Goal: Task Accomplishment & Management: Complete application form

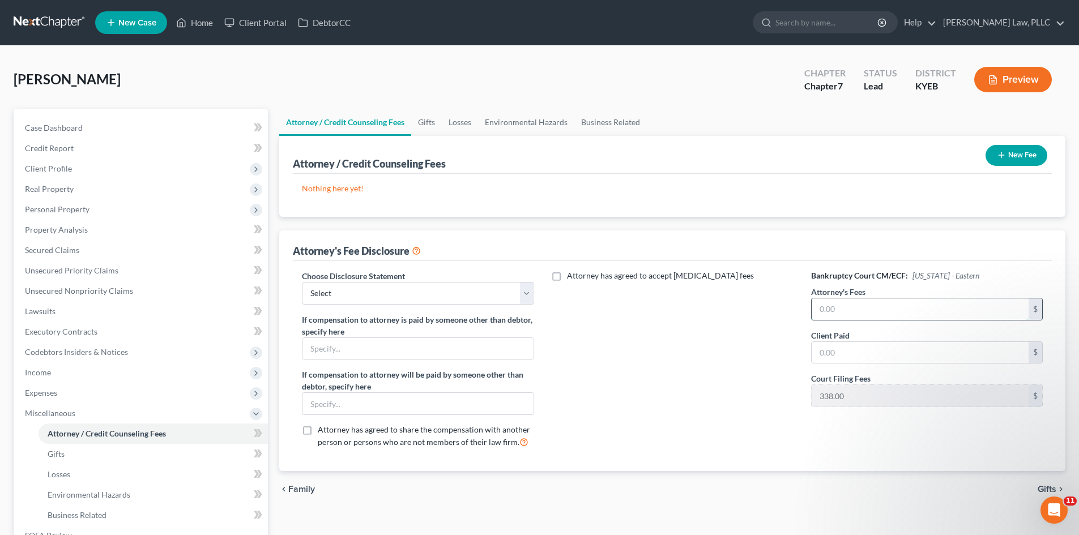
click at [932, 309] on input "text" at bounding box center [920, 310] width 217 height 22
type input "1"
click at [657, 344] on div "Attorney has agreed to accept [MEDICAL_DATA] fees" at bounding box center [673, 364] width 254 height 188
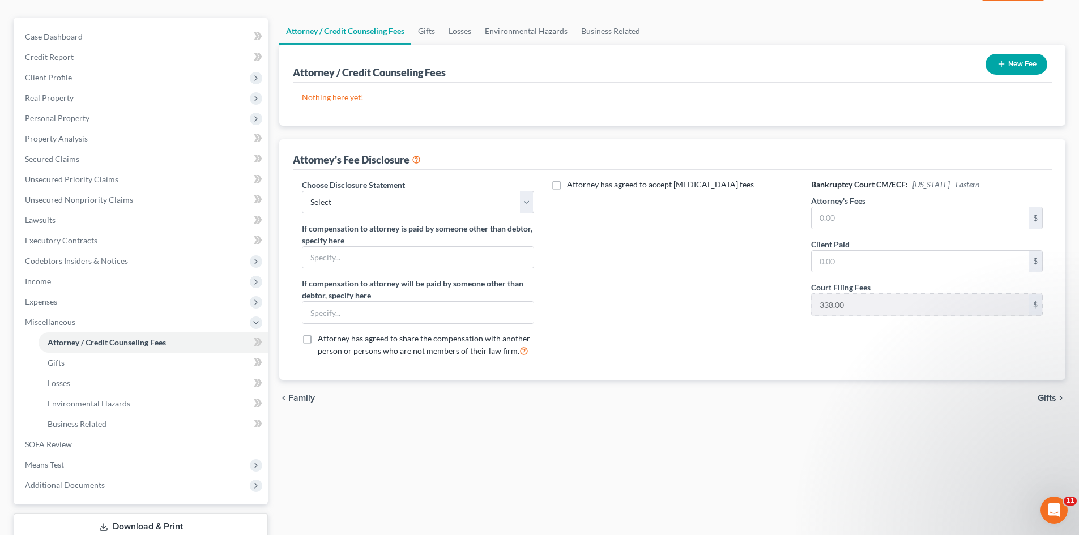
scroll to position [113, 0]
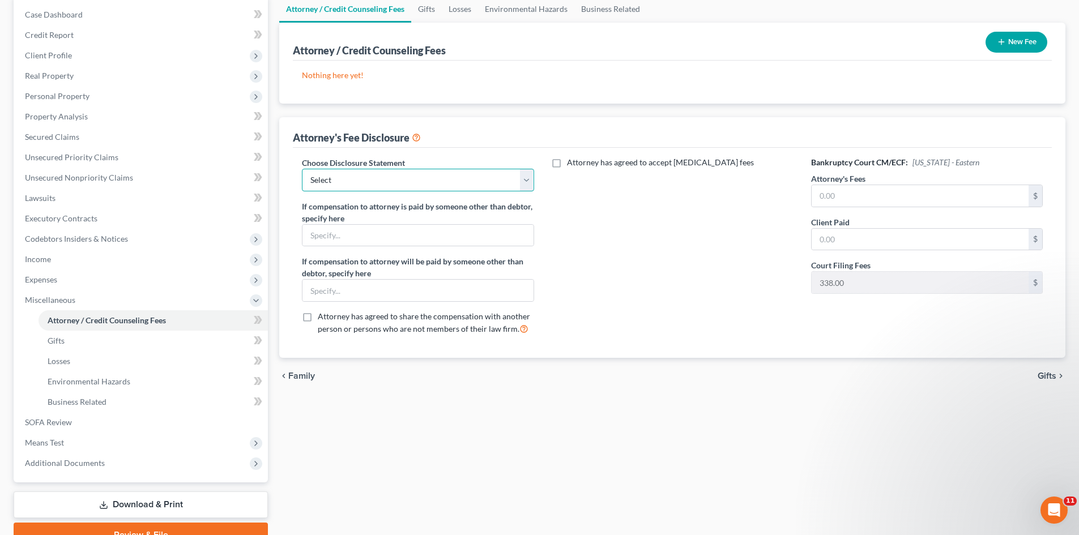
click at [528, 177] on select "Select Attorney" at bounding box center [418, 180] width 232 height 23
select select "0"
click at [302, 169] on select "Select Attorney" at bounding box center [418, 180] width 232 height 23
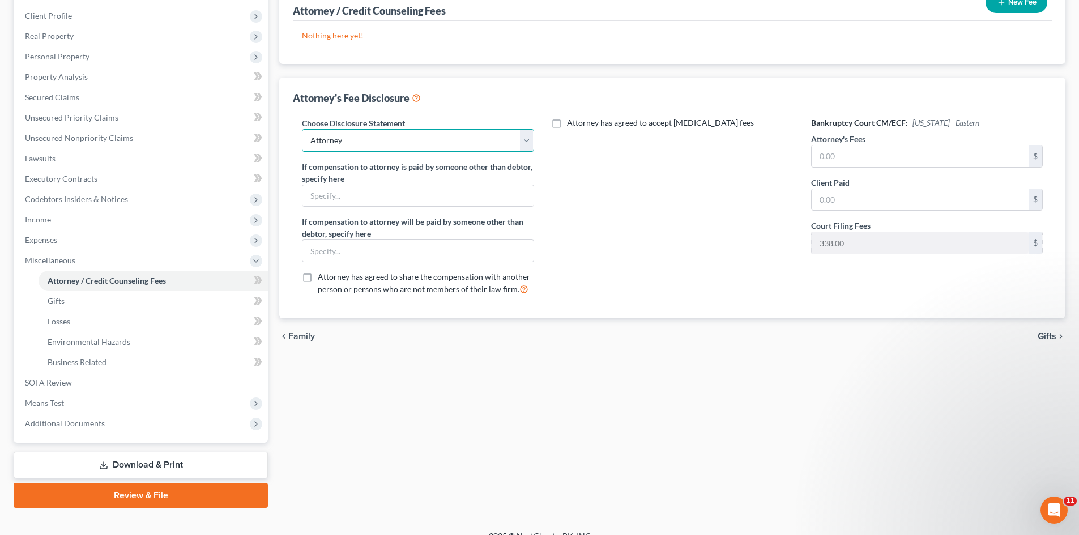
scroll to position [169, 0]
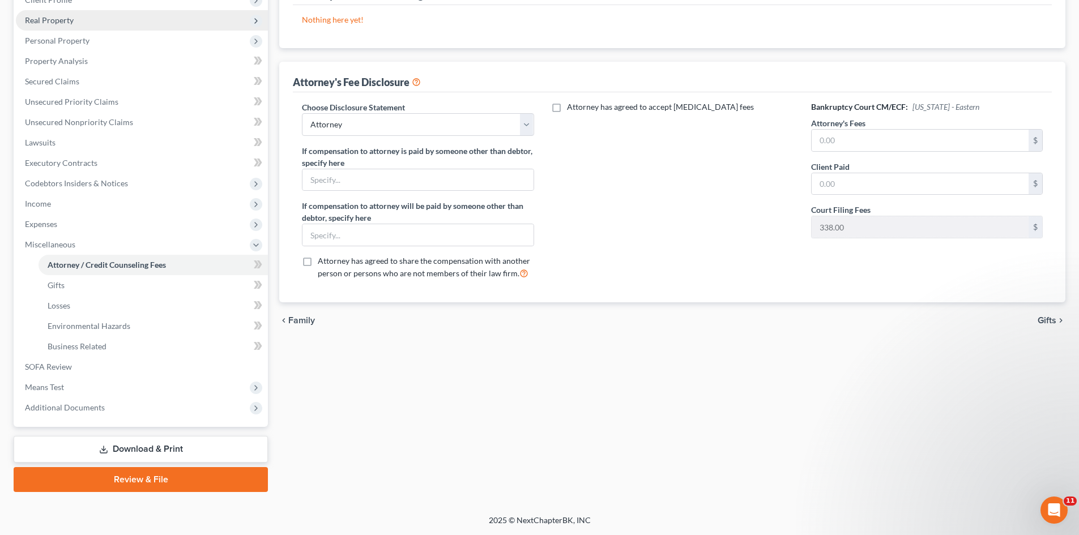
click at [62, 20] on span "Real Property" at bounding box center [49, 20] width 49 height 10
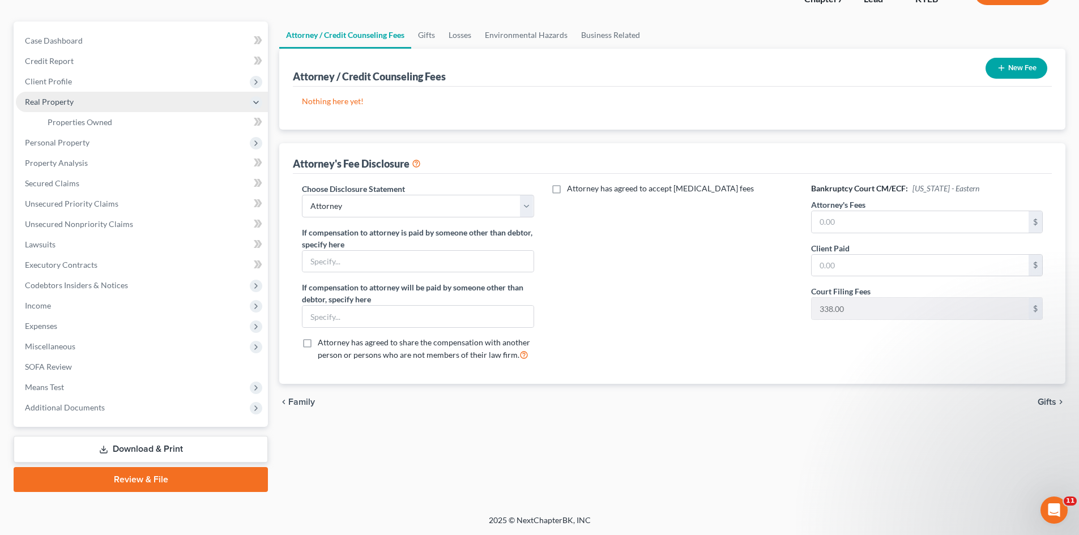
scroll to position [87, 0]
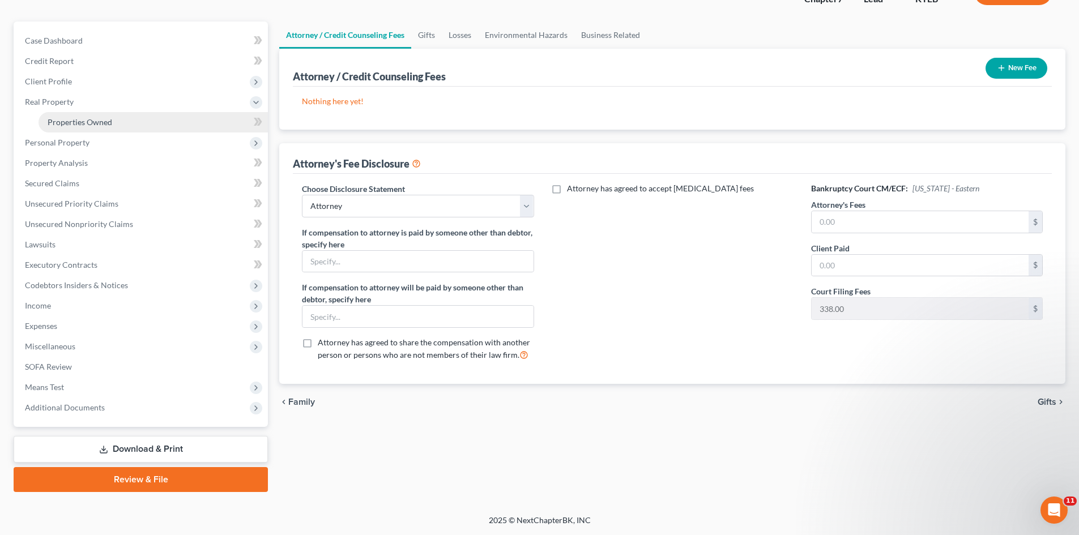
click at [66, 115] on link "Properties Owned" at bounding box center [153, 122] width 229 height 20
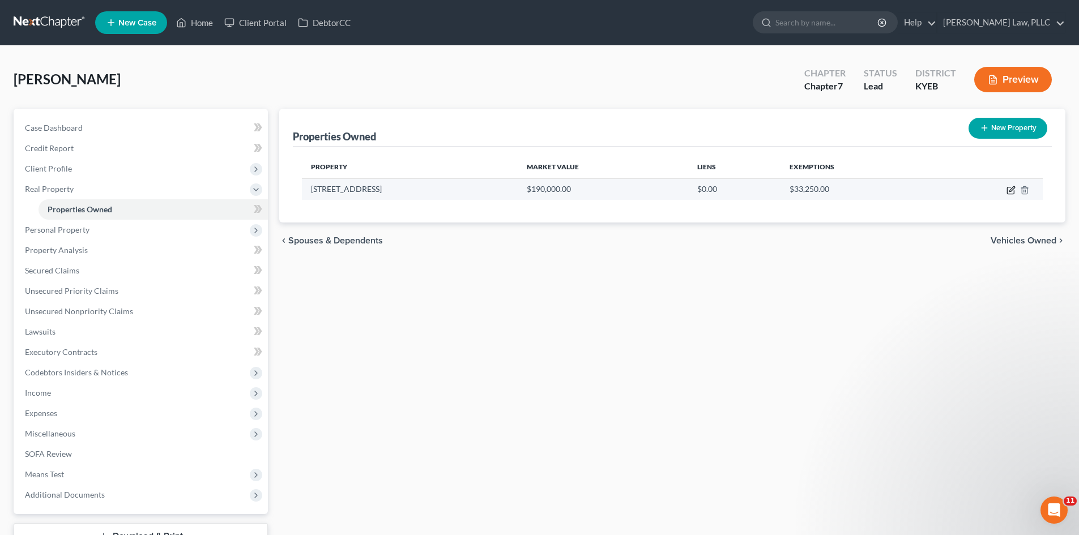
click at [1008, 191] on icon "button" at bounding box center [1010, 191] width 7 height 7
select select "18"
select select "7"
select select "3"
select select "0"
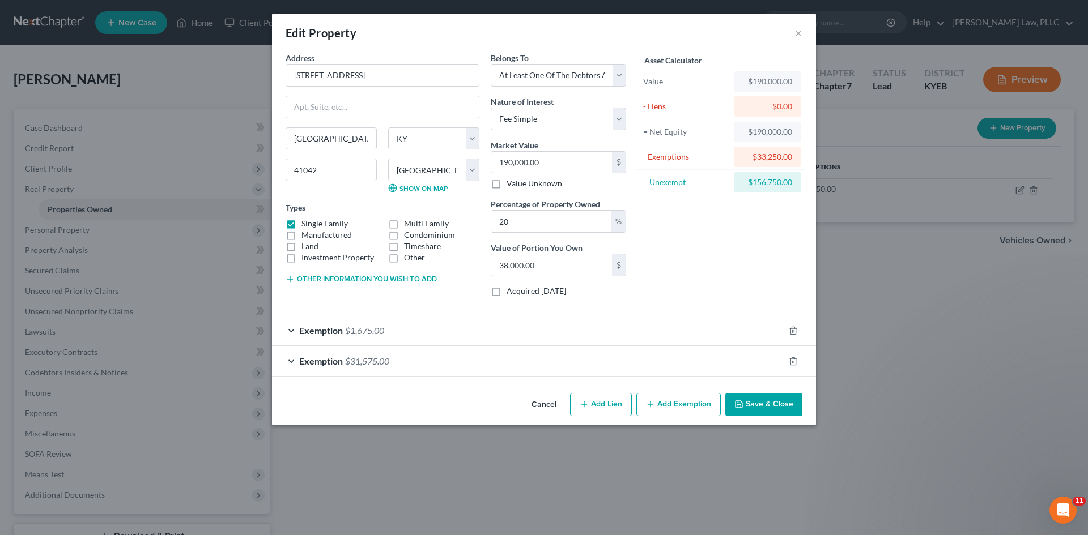
click at [341, 278] on button "Other information you wish to add" at bounding box center [361, 279] width 151 height 9
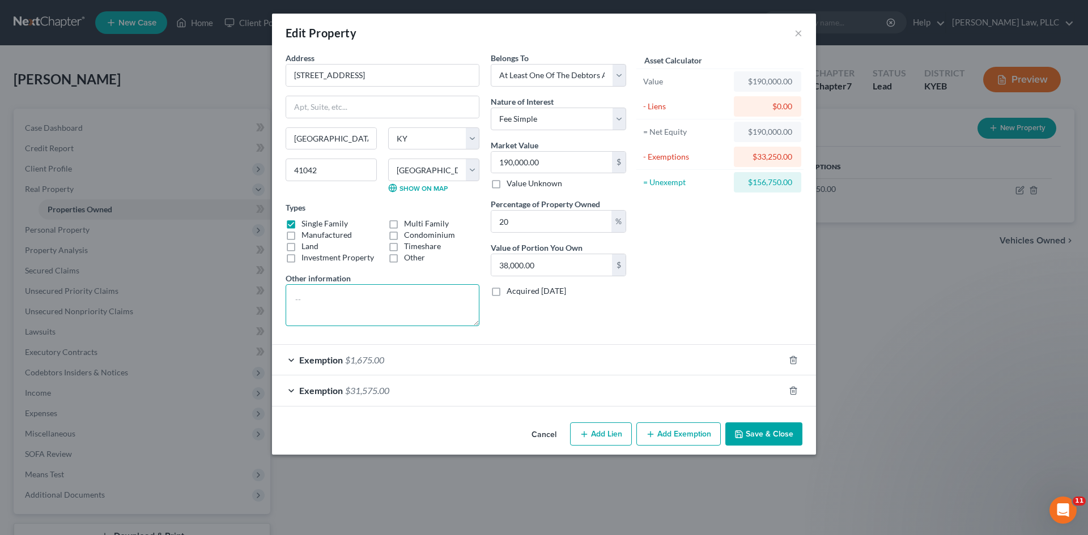
click at [394, 303] on textarea at bounding box center [383, 305] width 194 height 42
type textarea "A"
click at [371, 309] on textarea "Owned by deceased mother, [PERSON_NAME] ([PERSON_NAME] 25-P" at bounding box center [383, 305] width 194 height 42
type textarea "Owned by deceased mother, [PERSON_NAME] ([PERSON_NAME] 25-P-300)"
click at [774, 437] on button "Save & Close" at bounding box center [763, 435] width 77 height 24
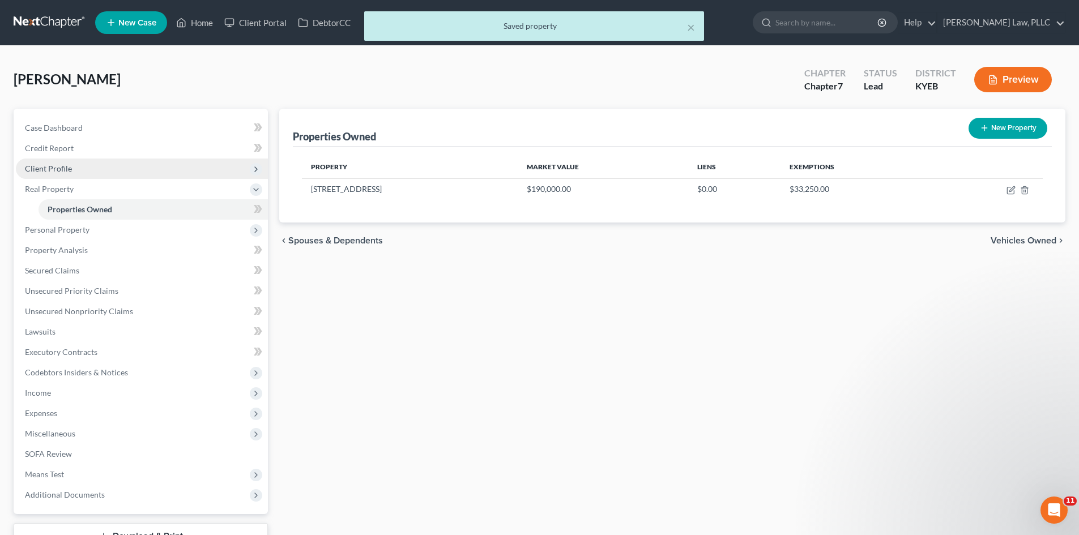
click at [60, 167] on span "Client Profile" at bounding box center [48, 169] width 47 height 10
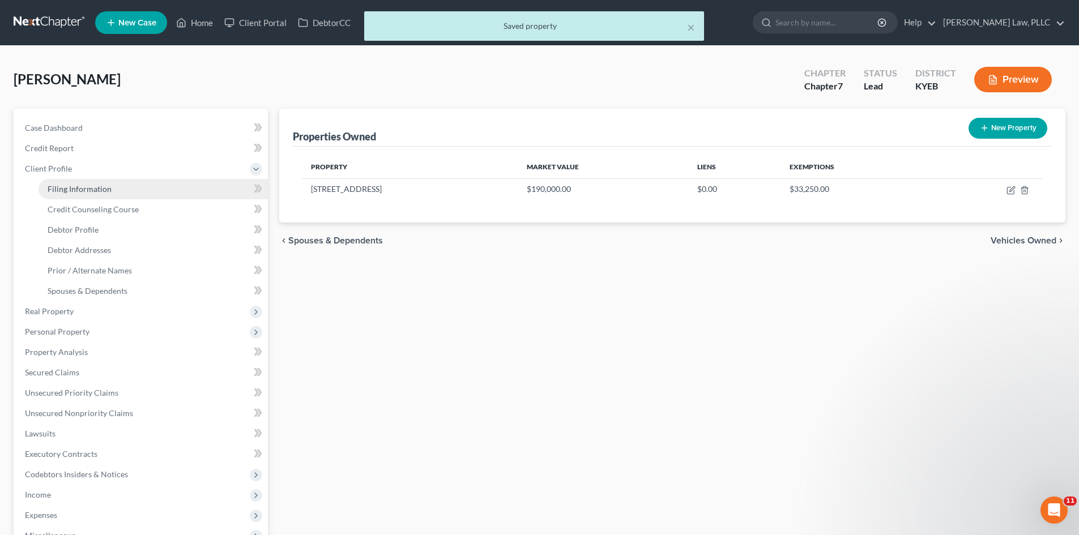
click at [66, 191] on span "Filing Information" at bounding box center [80, 189] width 64 height 10
select select "1"
select select "0"
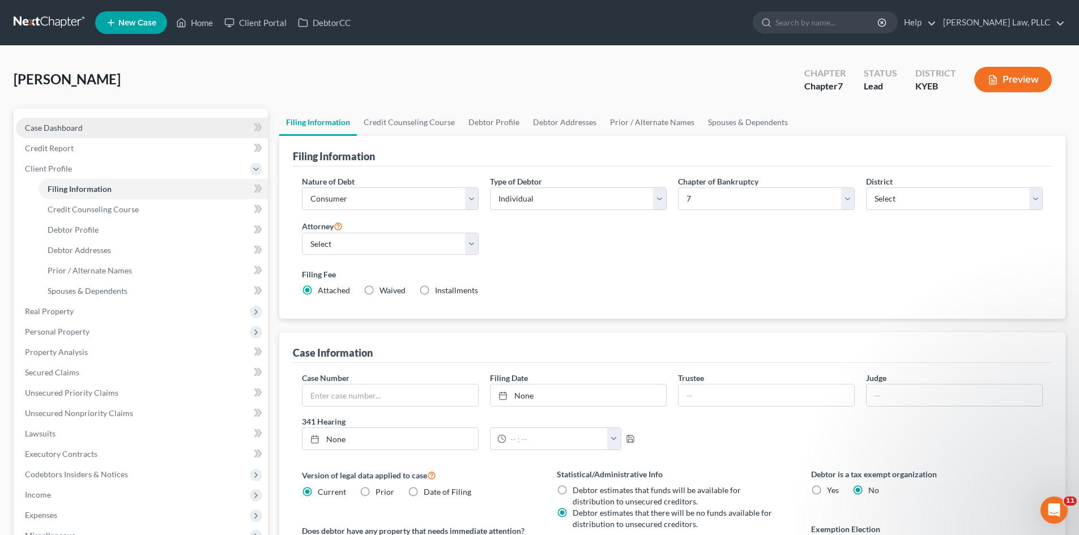
click at [55, 129] on span "Case Dashboard" at bounding box center [54, 128] width 58 height 10
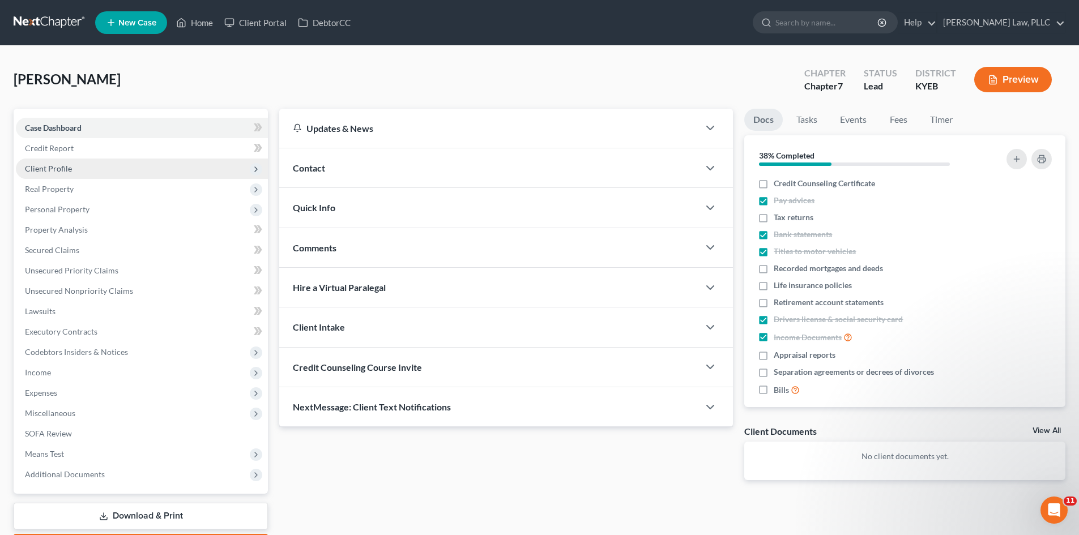
click at [49, 169] on span "Client Profile" at bounding box center [48, 169] width 47 height 10
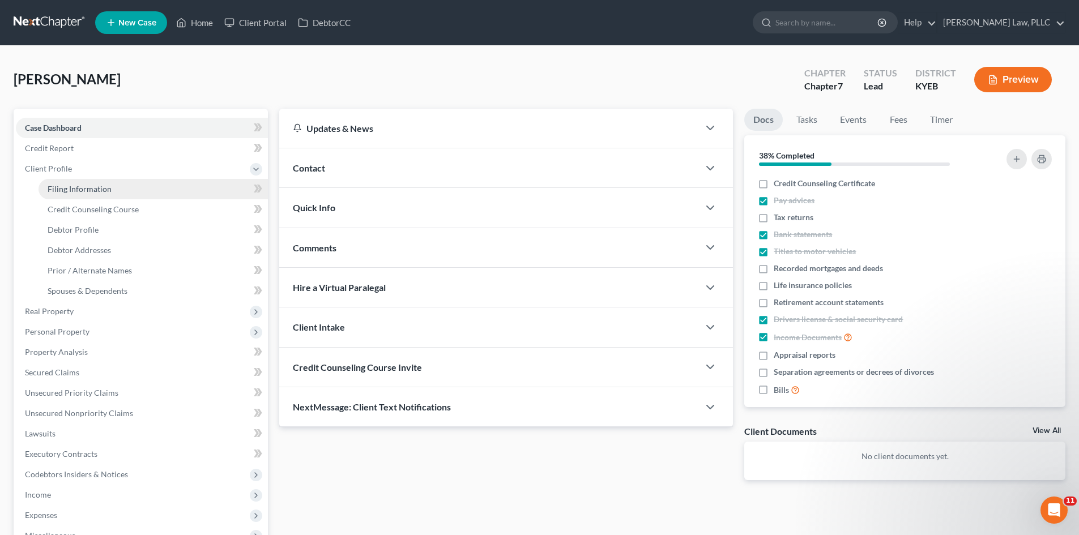
click at [62, 189] on span "Filing Information" at bounding box center [80, 189] width 64 height 10
select select "1"
select select "0"
select select "32"
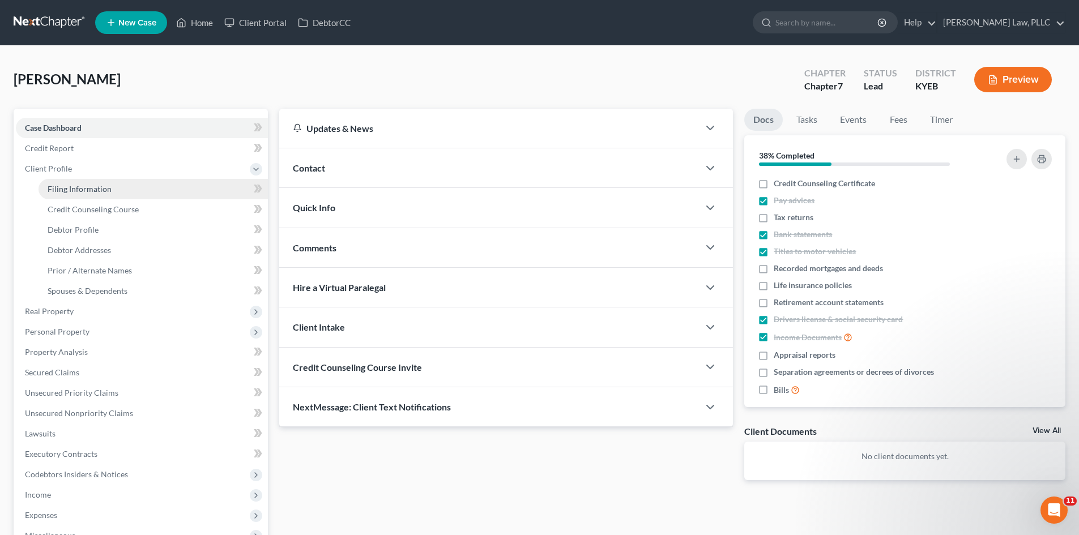
select select "0"
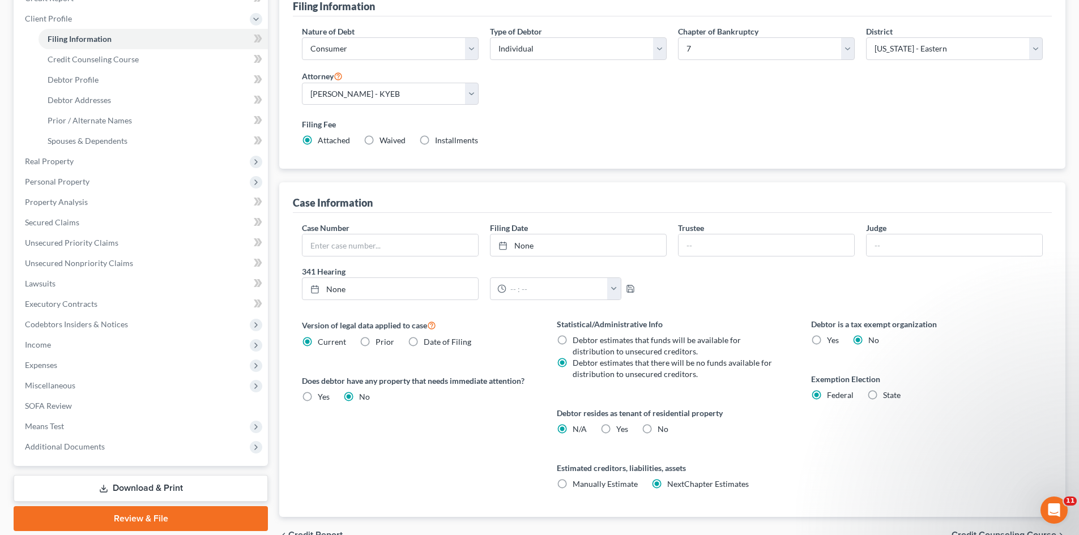
scroll to position [170, 0]
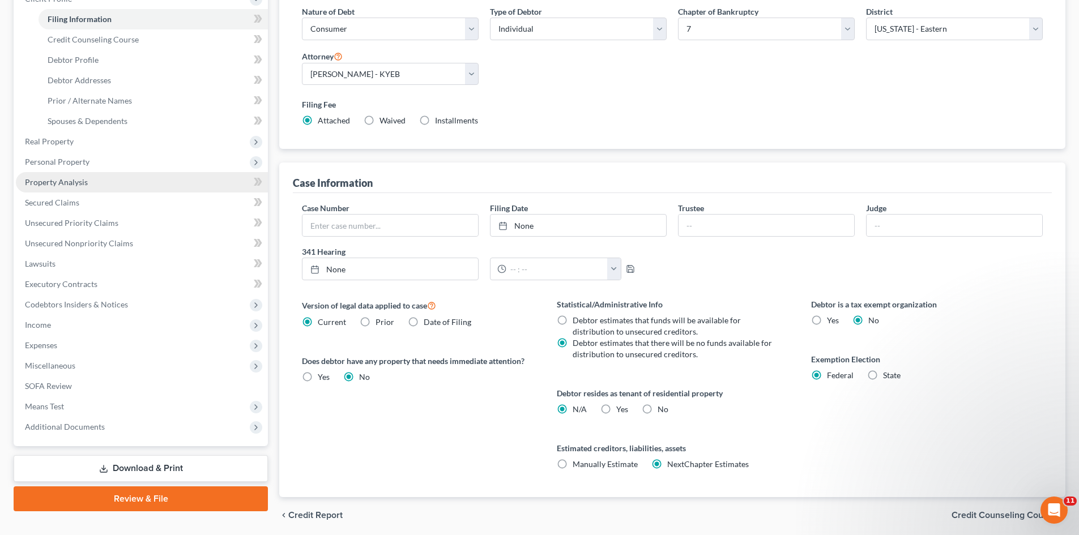
click at [49, 182] on span "Property Analysis" at bounding box center [56, 182] width 63 height 10
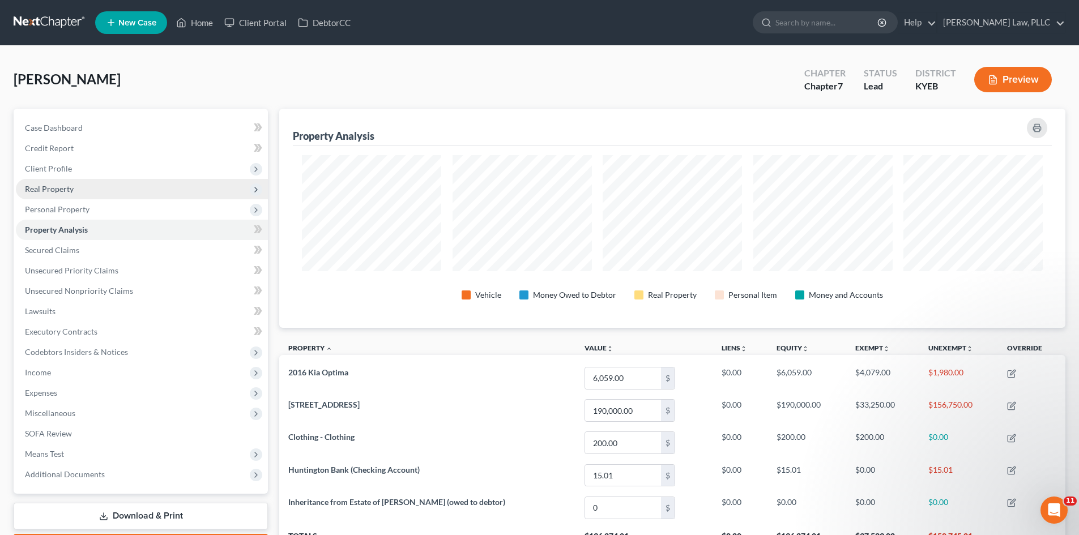
click at [55, 188] on span "Real Property" at bounding box center [49, 189] width 49 height 10
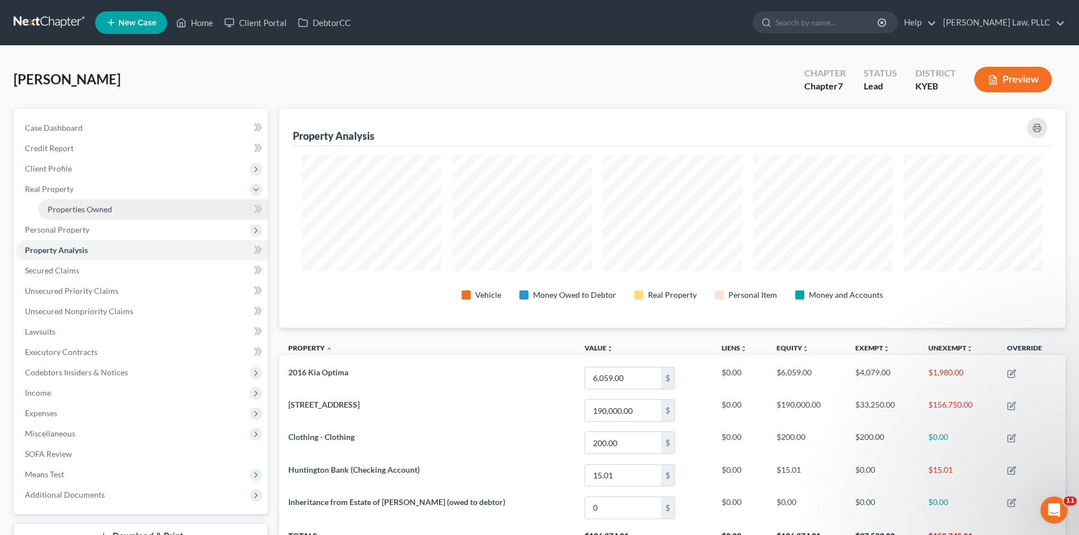
click at [62, 211] on span "Properties Owned" at bounding box center [80, 210] width 65 height 10
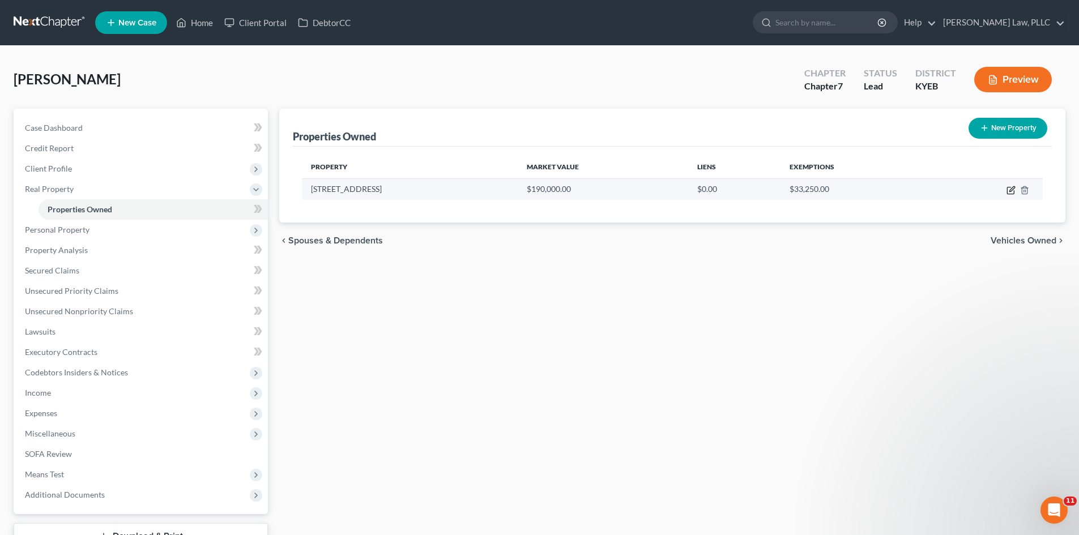
click at [1013, 193] on icon "button" at bounding box center [1011, 190] width 9 height 9
select select "18"
select select "7"
select select "3"
select select "0"
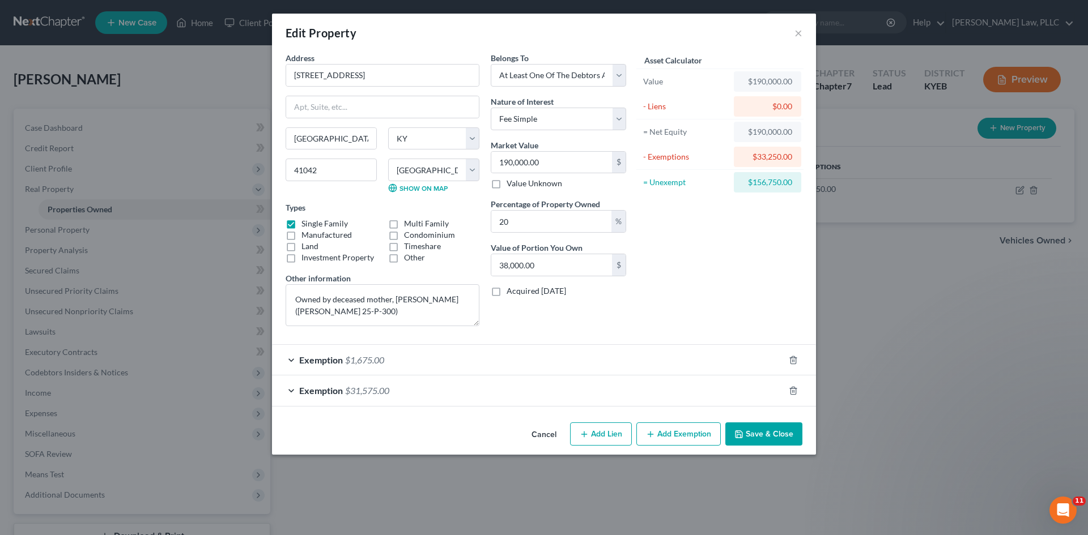
click at [507, 290] on label "Acquired [DATE]" at bounding box center [536, 291] width 59 height 11
click at [511, 290] on input "Acquired [DATE]" at bounding box center [514, 289] width 7 height 7
checkbox input "true"
click at [768, 433] on button "Save & Close" at bounding box center [763, 435] width 77 height 24
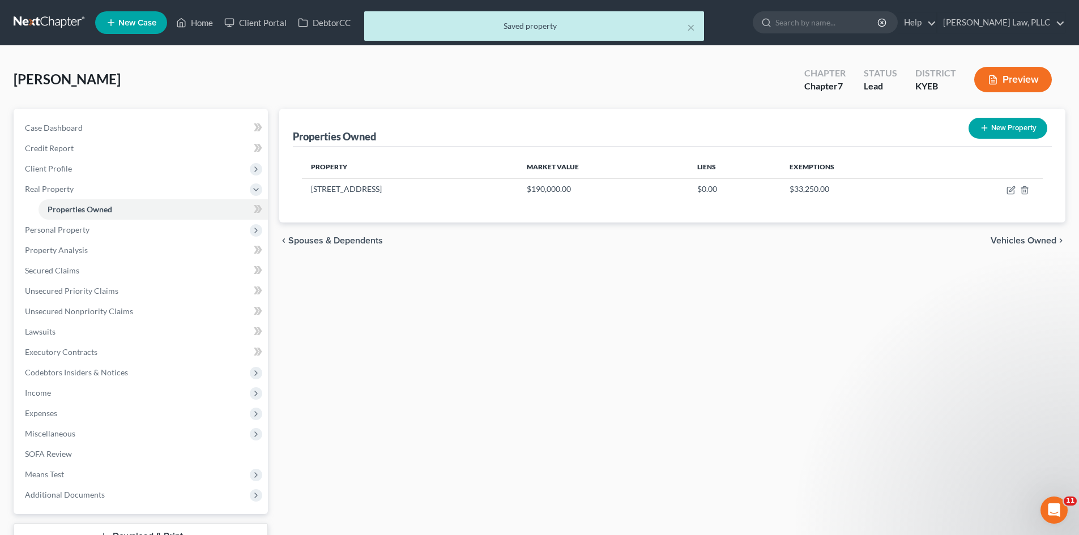
click at [1012, 84] on button "Preview" at bounding box center [1014, 79] width 78 height 25
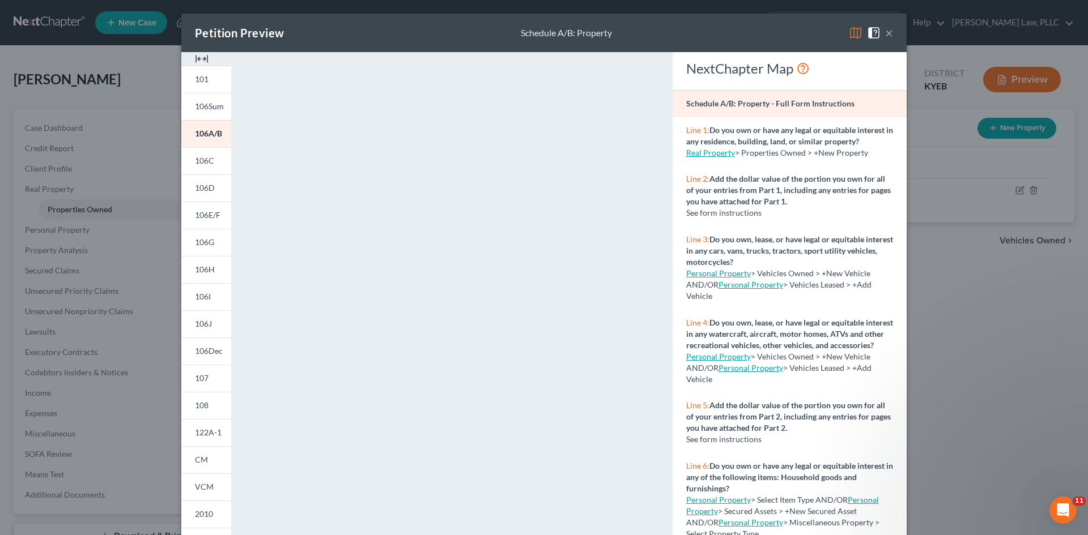
click at [885, 33] on button "×" at bounding box center [889, 33] width 8 height 14
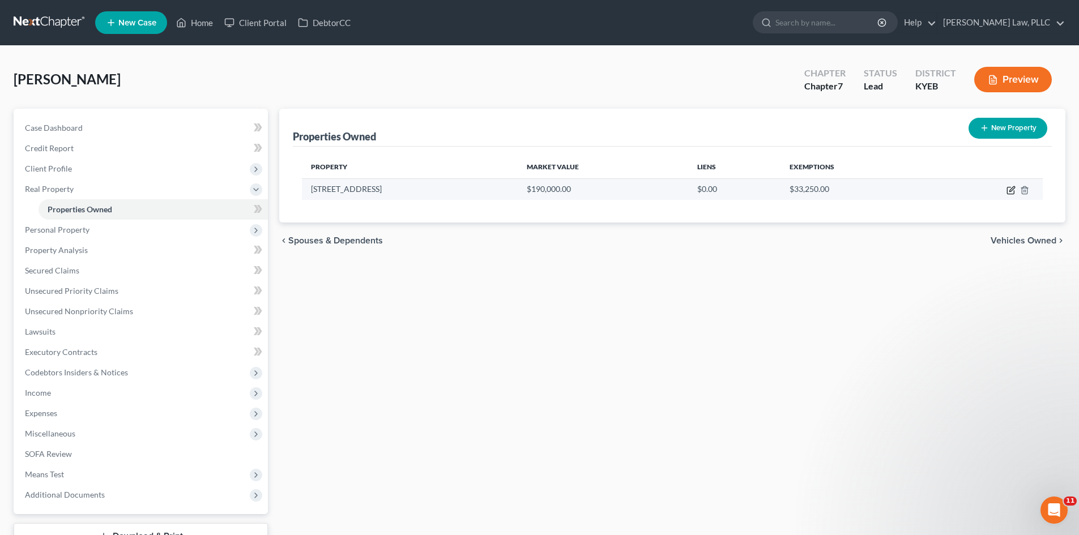
click at [1009, 189] on icon "button" at bounding box center [1011, 190] width 9 height 9
select select "18"
select select "7"
select select "3"
select select "0"
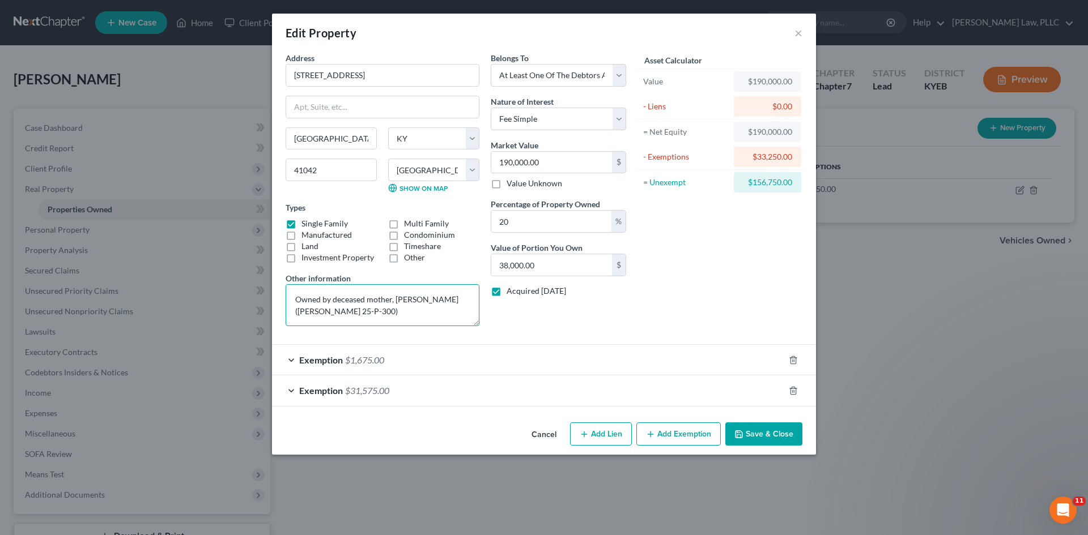
click at [346, 314] on textarea "Owned by deceased mother, [PERSON_NAME] ([PERSON_NAME] 25-P-300)" at bounding box center [383, 305] width 194 height 42
click at [375, 313] on textarea "Owned by deceased mother, [PERSON_NAME] ([PERSON_NAME] 25-P-300), Executrix [PE…" at bounding box center [383, 305] width 194 height 42
type textarea "Owned by deceased mother, [PERSON_NAME] ([PERSON_NAME] 25-P-300), Executrix [PE…"
click at [533, 320] on div "Belongs To * Select Debtor 1 Only Debtor 2 Only Debtor 1 And Debtor 2 Only At L…" at bounding box center [558, 193] width 147 height 283
click at [768, 439] on button "Save & Close" at bounding box center [763, 435] width 77 height 24
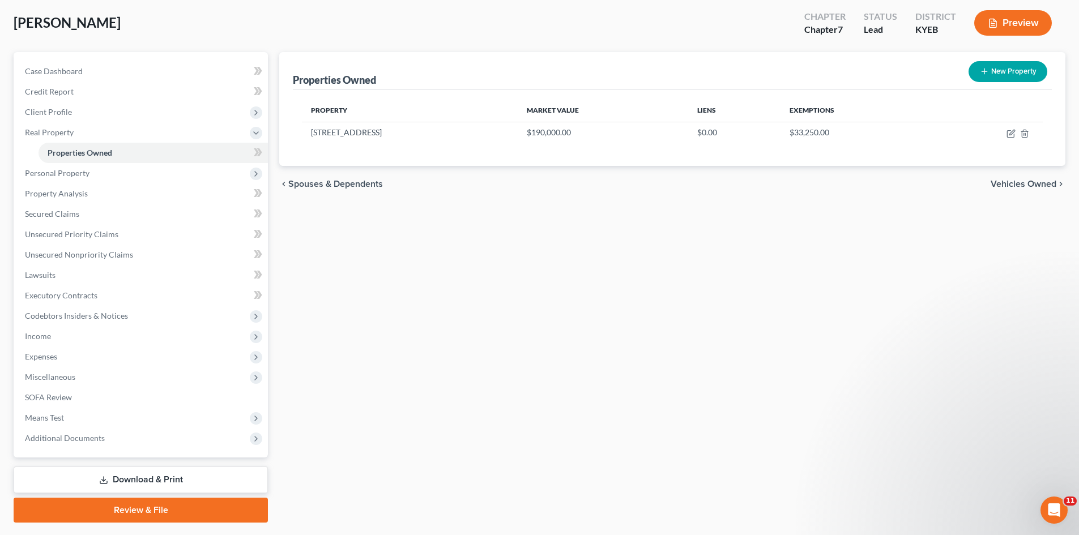
scroll to position [87, 0]
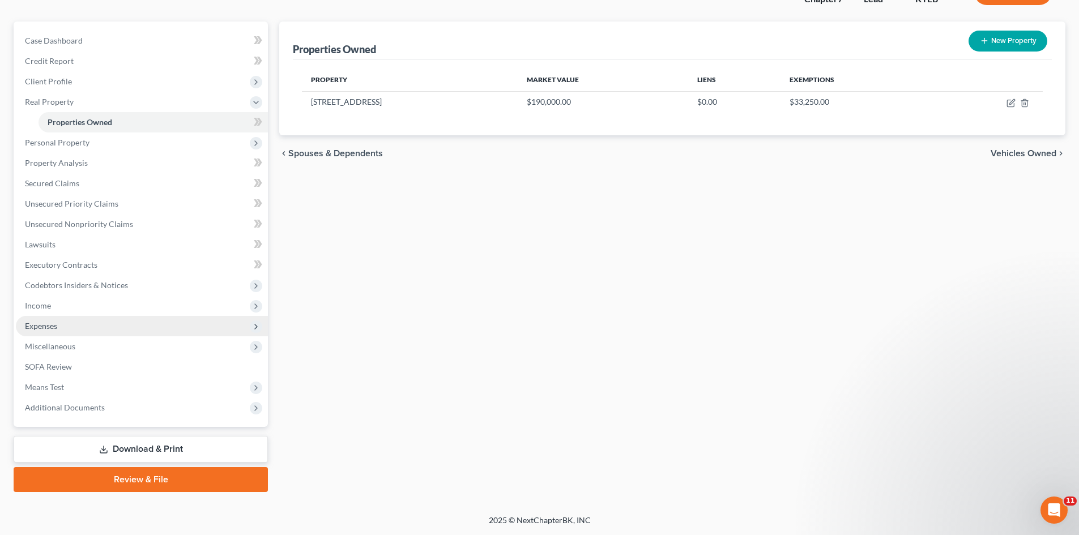
drag, startPoint x: 40, startPoint y: 327, endPoint x: 57, endPoint y: 324, distance: 18.0
click at [40, 327] on span "Expenses" at bounding box center [41, 326] width 32 height 10
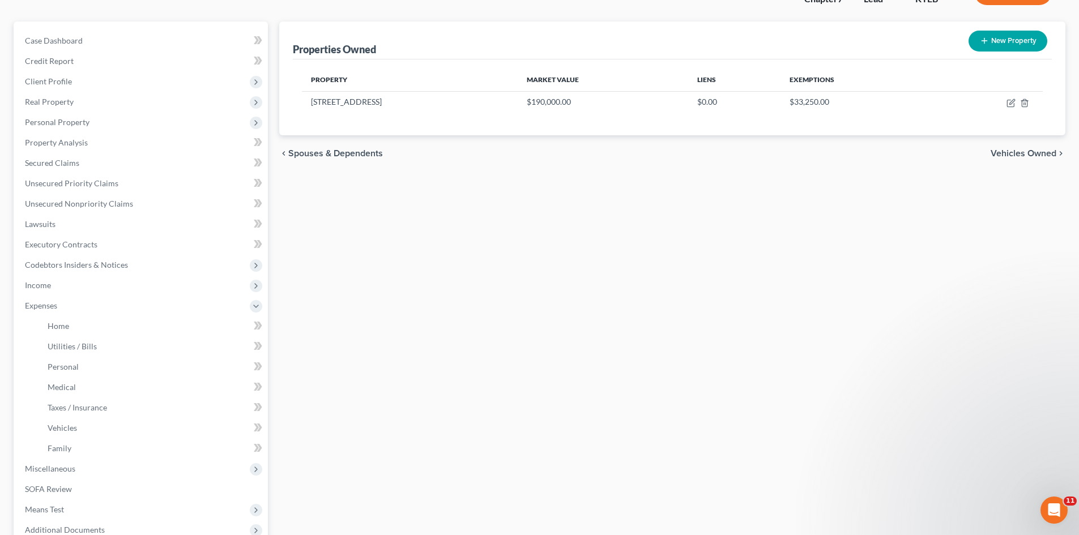
scroll to position [0, 0]
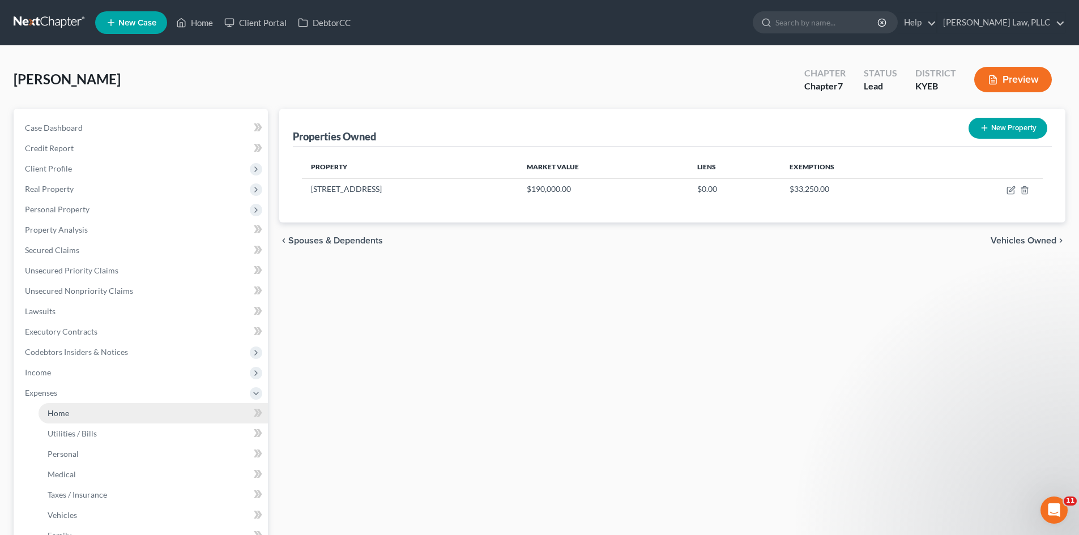
click at [62, 415] on span "Home" at bounding box center [59, 414] width 22 height 10
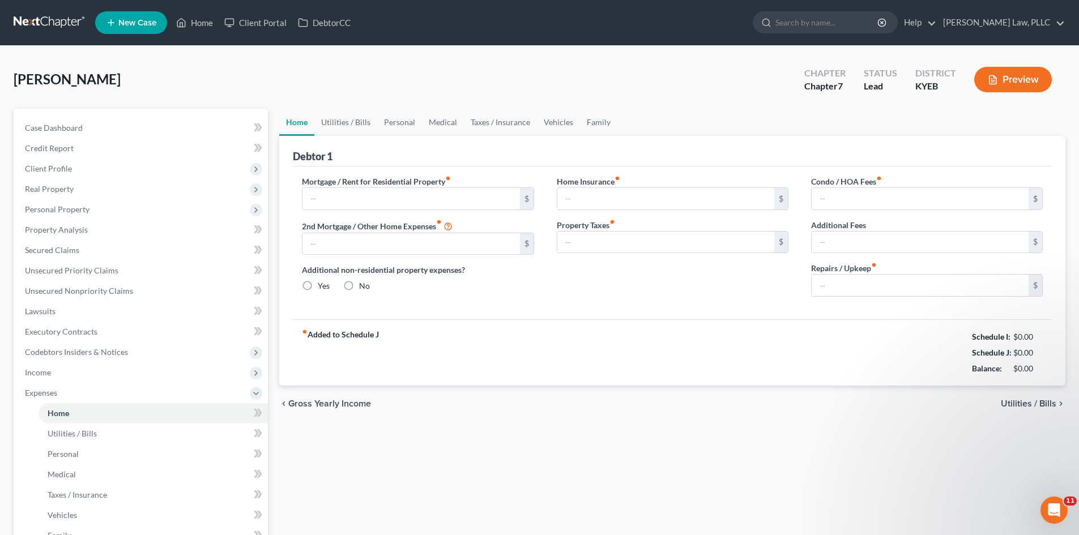
type input "0.00"
radio input "true"
type input "0.00"
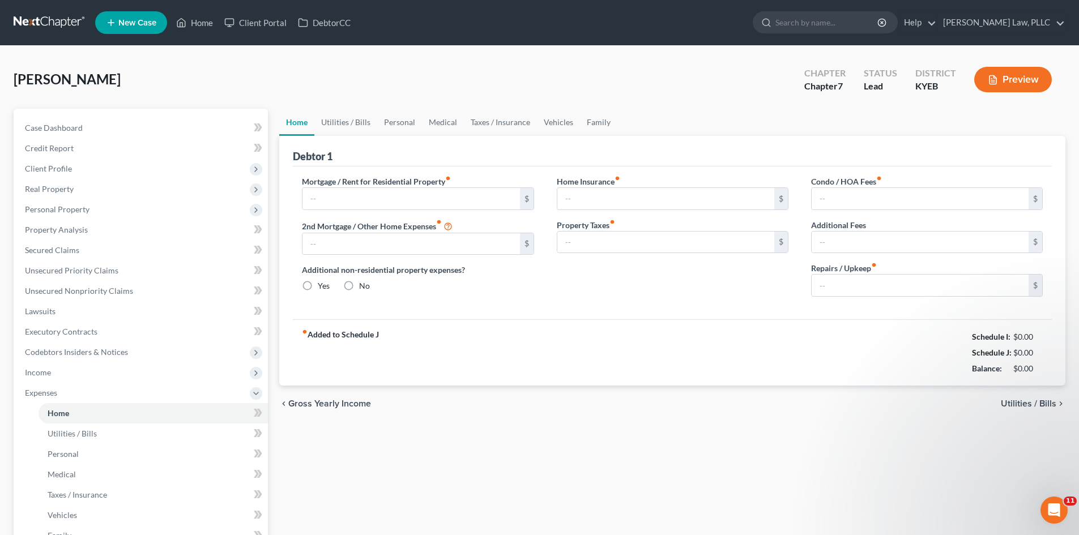
type input "0.00"
click at [340, 123] on link "Utilities / Bills" at bounding box center [345, 122] width 63 height 27
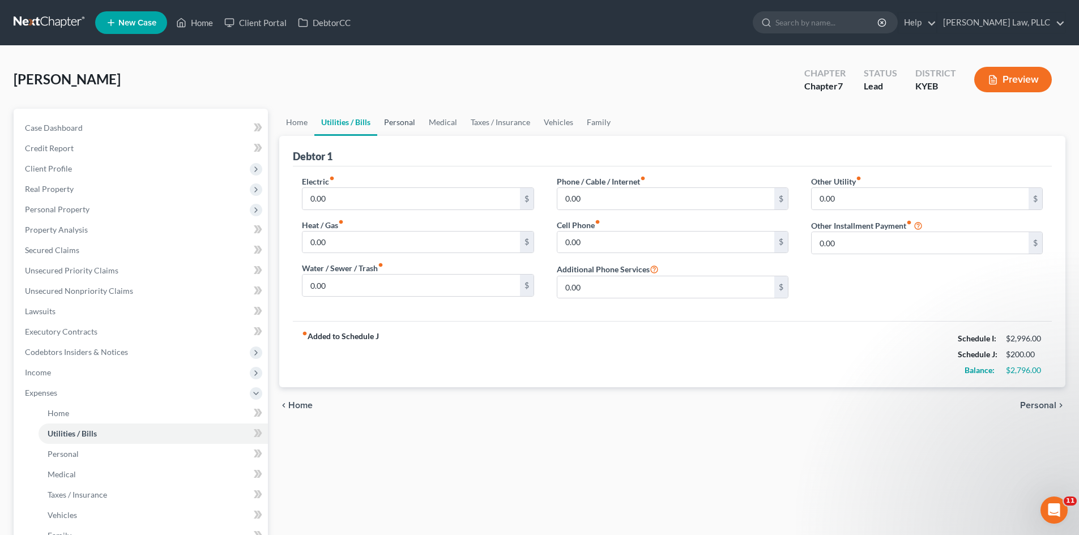
click at [393, 122] on link "Personal" at bounding box center [399, 122] width 45 height 27
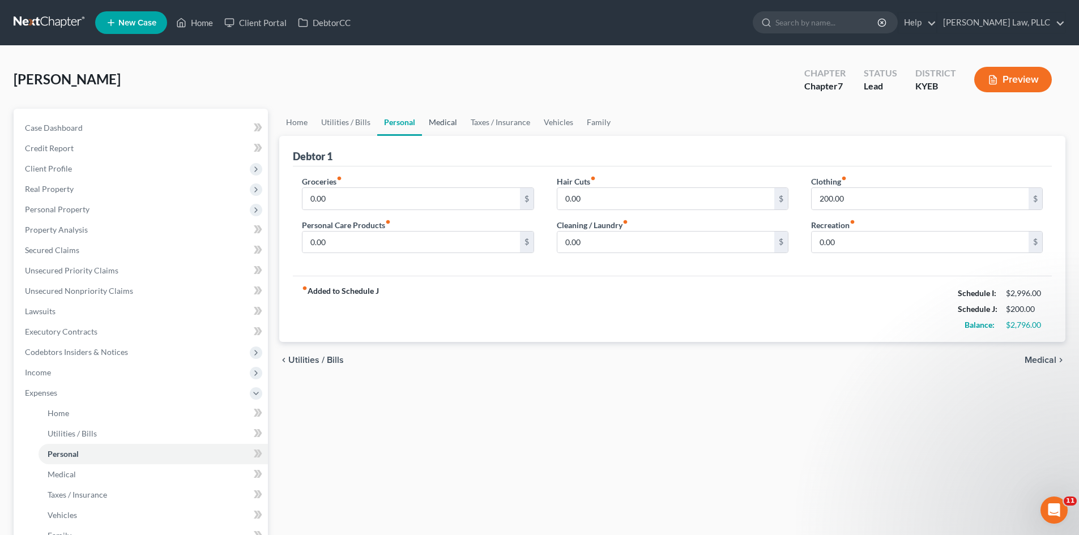
click at [443, 122] on link "Medical" at bounding box center [443, 122] width 42 height 27
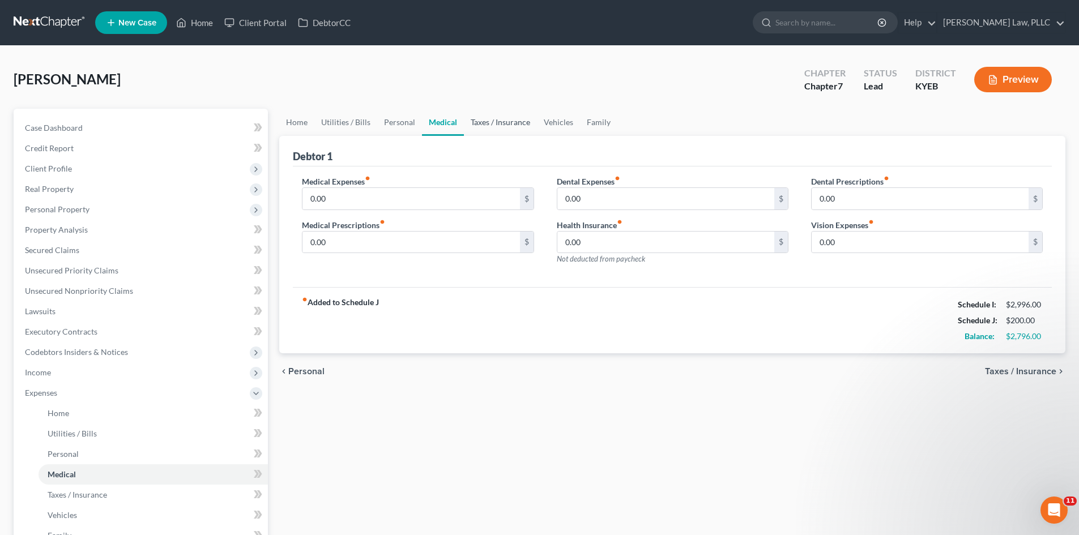
click at [490, 124] on link "Taxes / Insurance" at bounding box center [500, 122] width 73 height 27
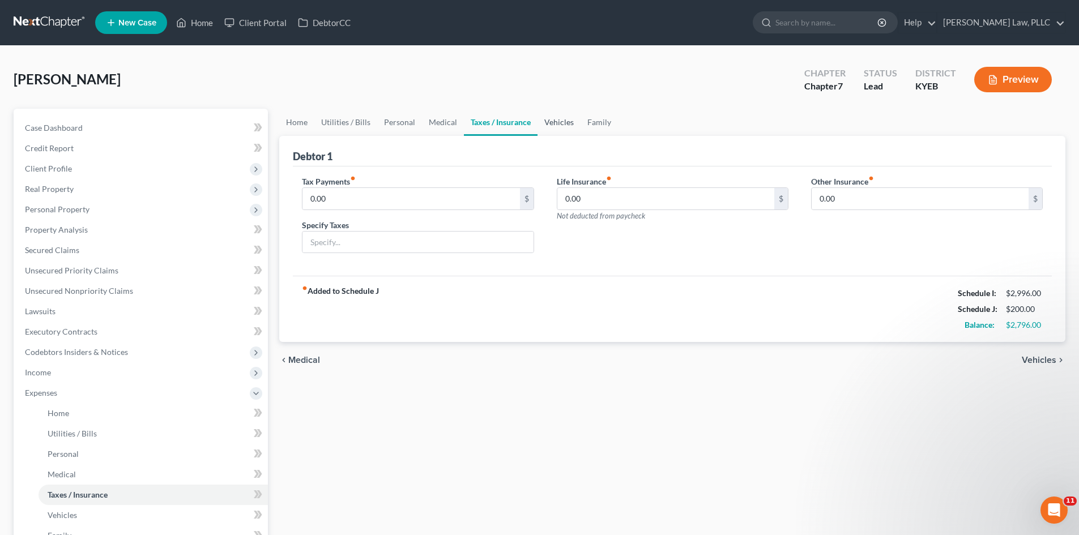
click at [541, 122] on link "Vehicles" at bounding box center [559, 122] width 43 height 27
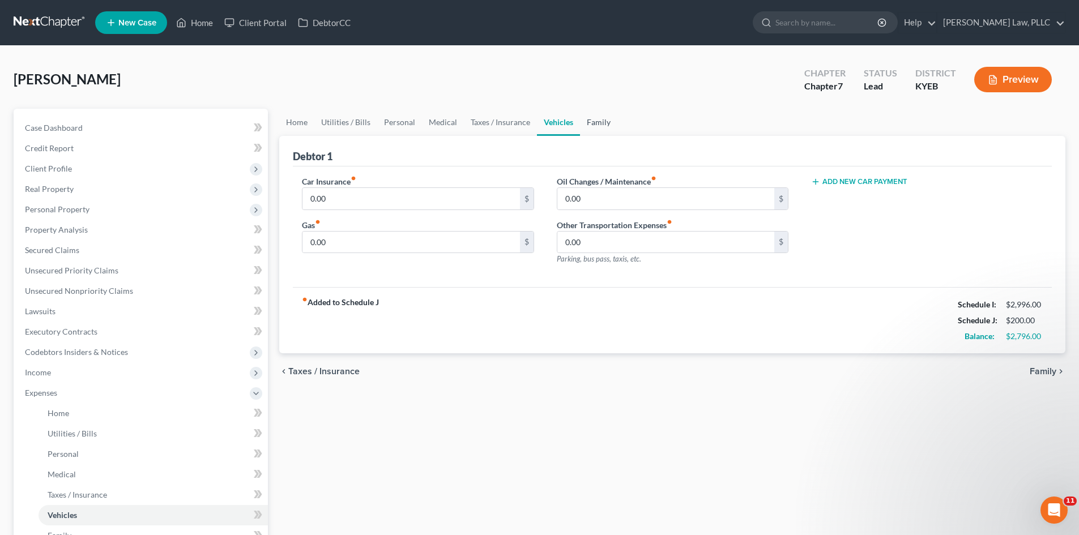
click at [592, 117] on link "Family" at bounding box center [598, 122] width 37 height 27
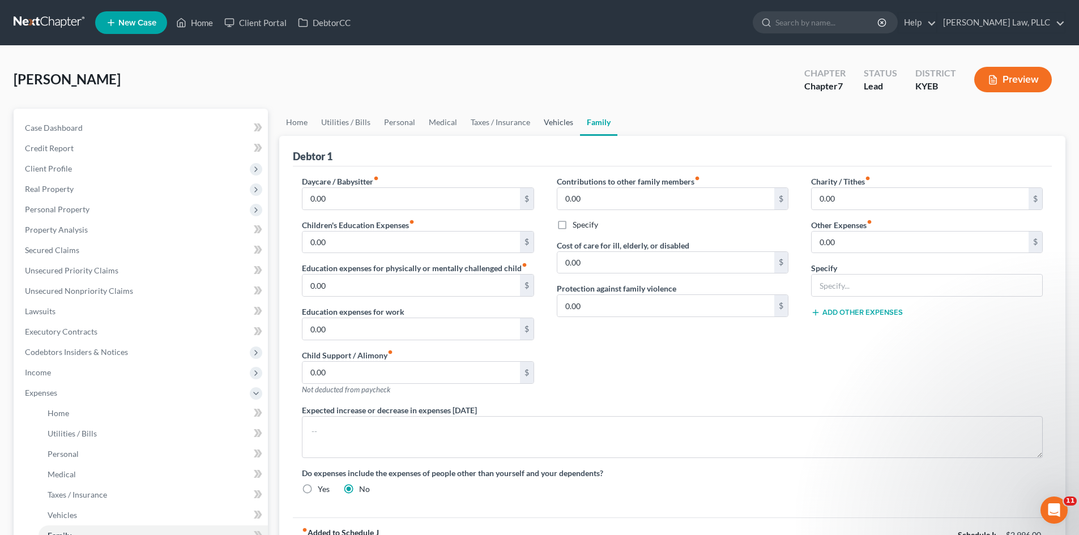
click at [562, 125] on link "Vehicles" at bounding box center [558, 122] width 43 height 27
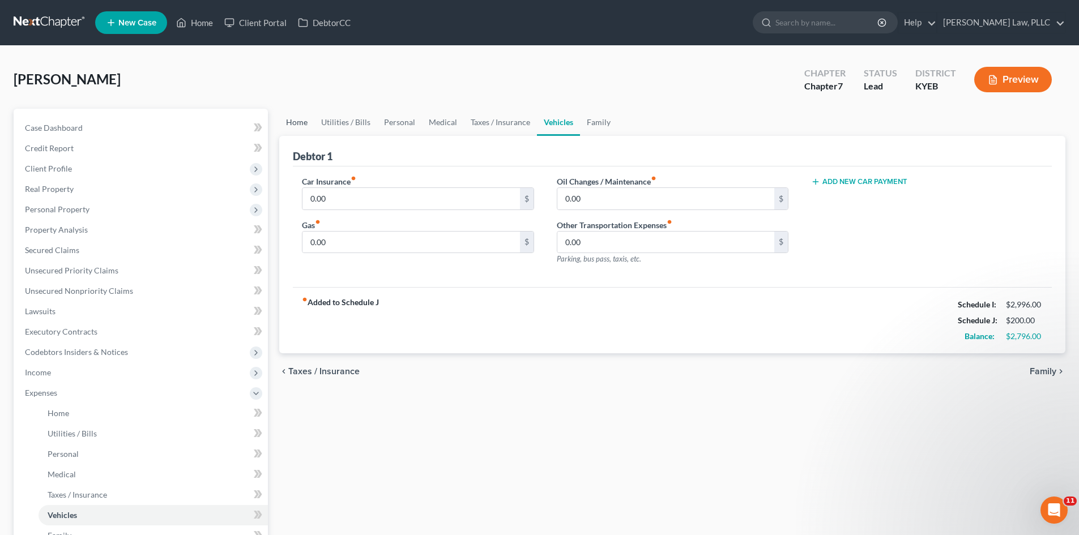
click at [300, 124] on link "Home" at bounding box center [296, 122] width 35 height 27
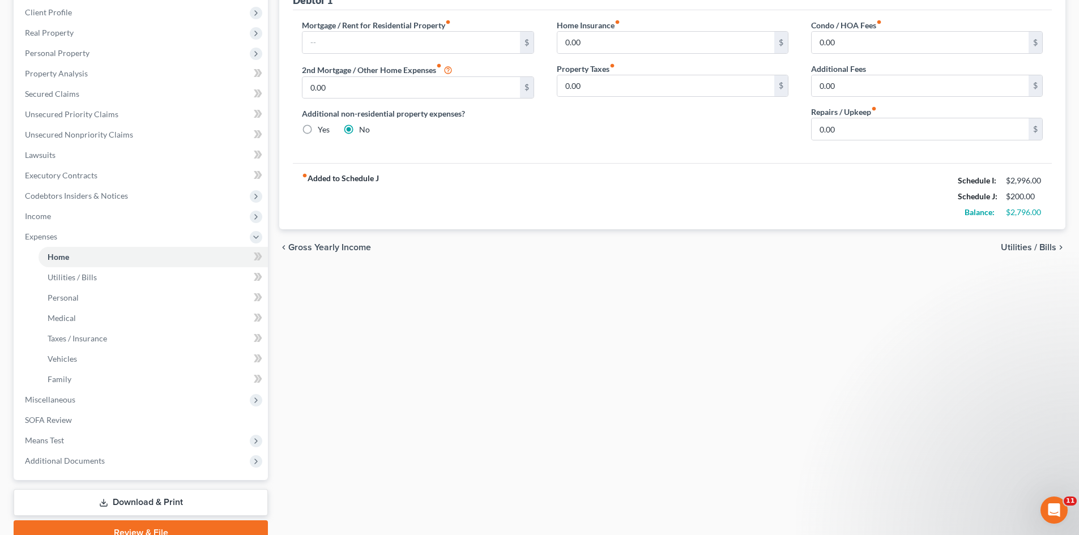
scroll to position [170, 0]
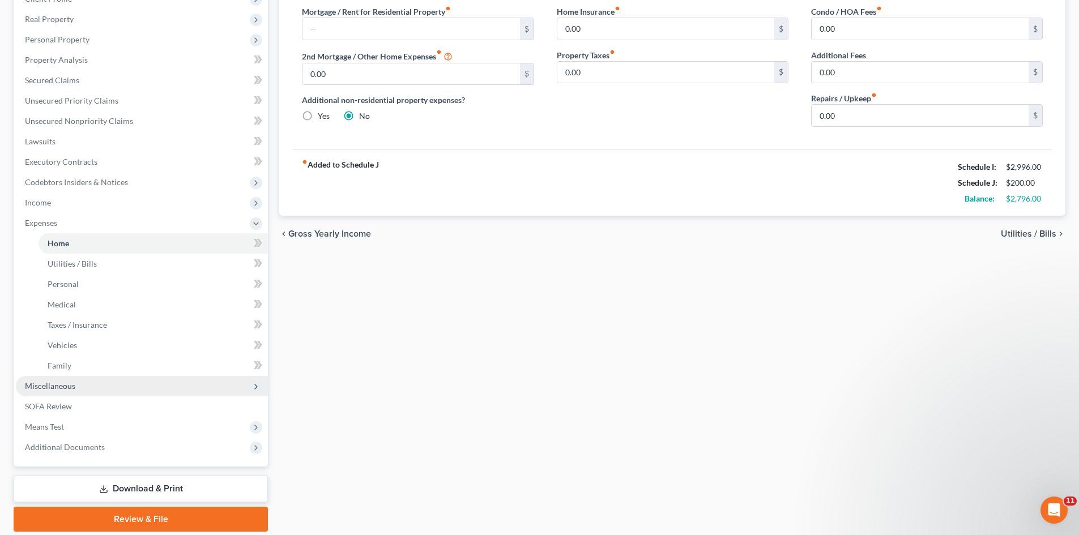
click at [69, 391] on span "Miscellaneous" at bounding box center [142, 386] width 252 height 20
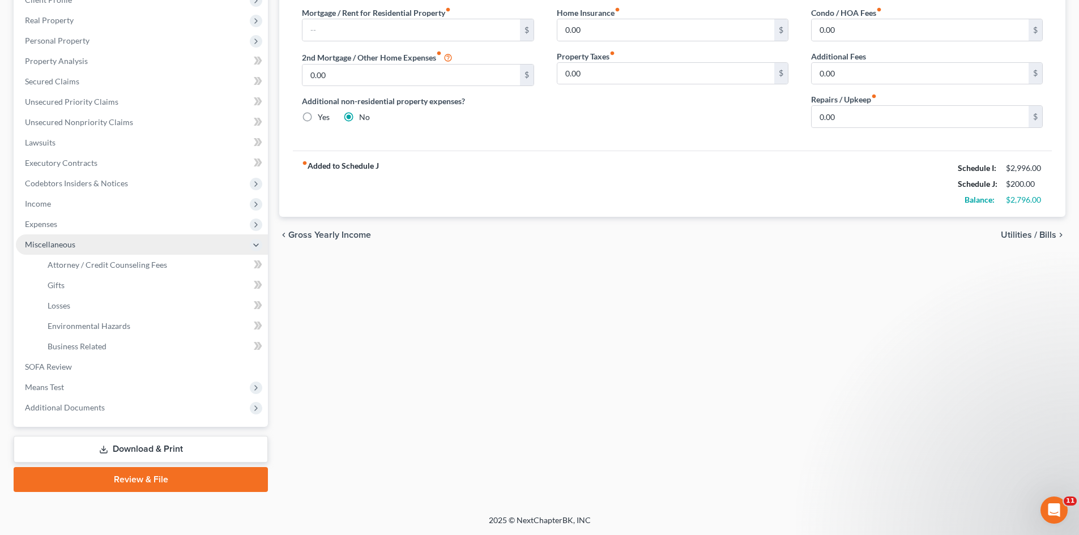
scroll to position [169, 0]
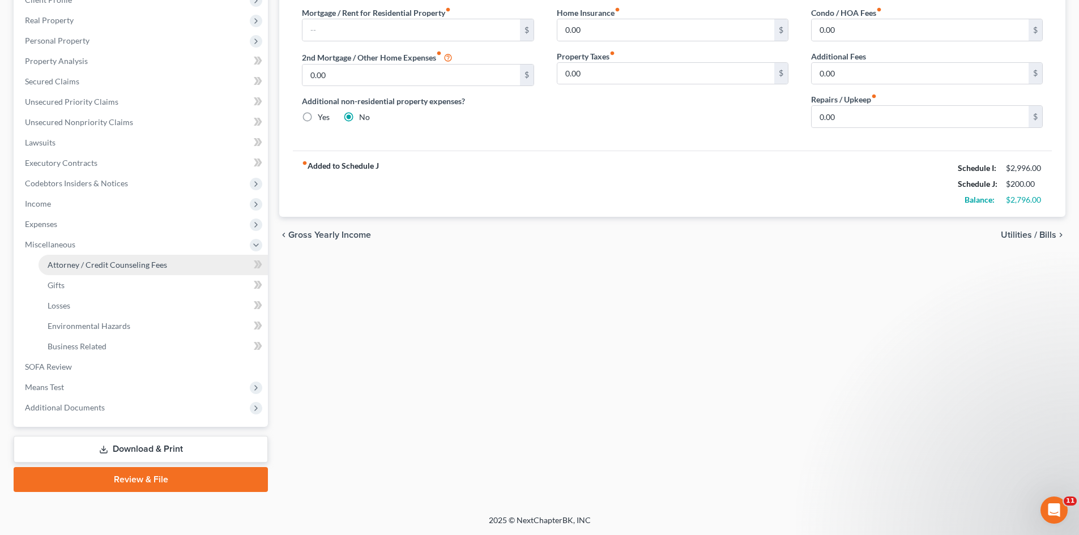
click at [70, 268] on span "Attorney / Credit Counseling Fees" at bounding box center [108, 265] width 120 height 10
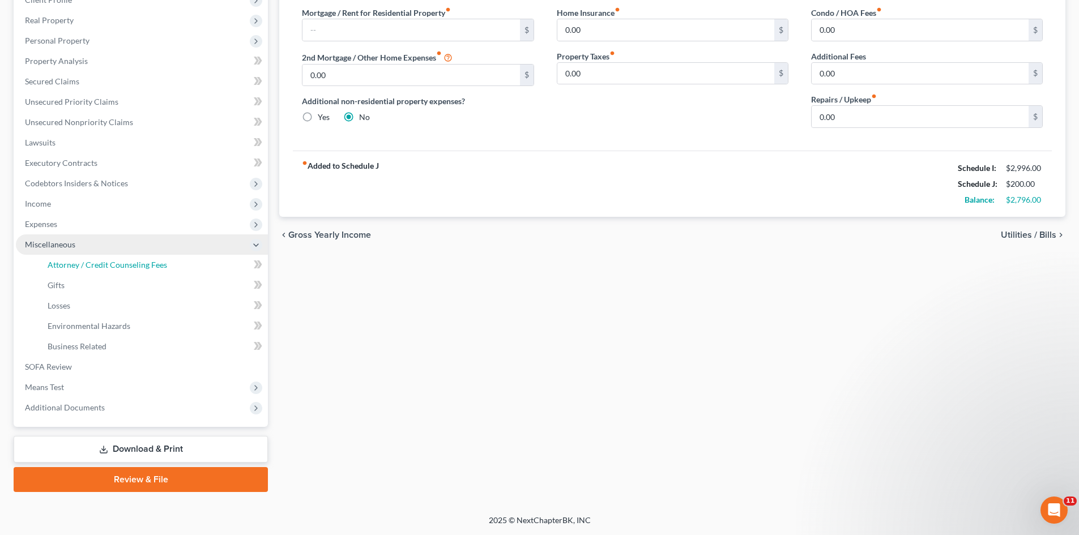
select select "0"
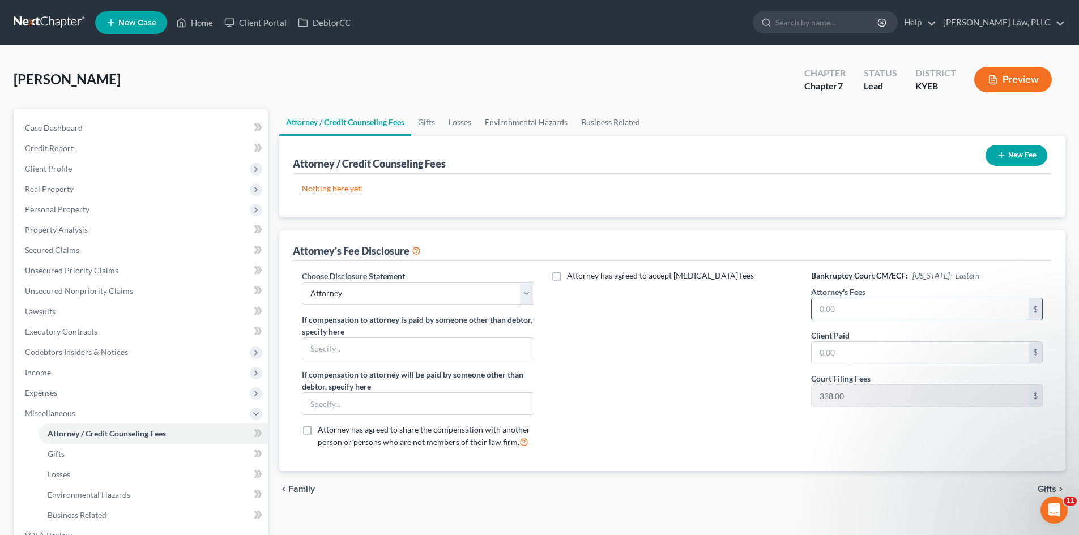
click at [921, 317] on input "text" at bounding box center [920, 310] width 217 height 22
type input "1,200"
click at [708, 359] on div "Attorney has agreed to accept [MEDICAL_DATA] fees" at bounding box center [673, 364] width 254 height 188
click at [1026, 155] on button "New Fee" at bounding box center [1017, 155] width 62 height 21
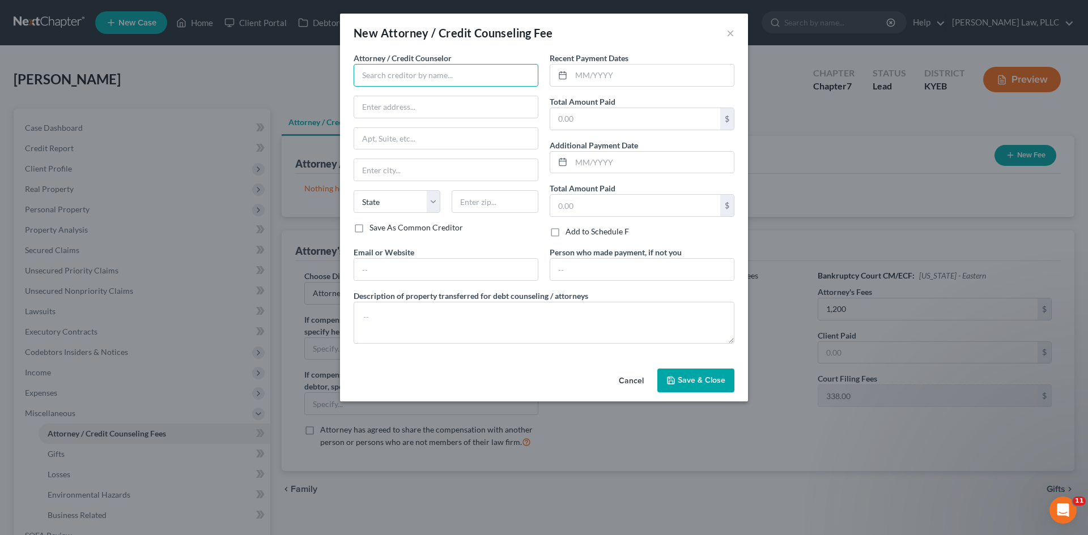
click at [422, 79] on input "text" at bounding box center [446, 75] width 185 height 23
type input "[PERSON_NAME] Law PLLC"
type input "[STREET_ADDRESS]"
click at [391, 173] on input "text" at bounding box center [446, 170] width 184 height 22
type input "[GEOGRAPHIC_DATA]"
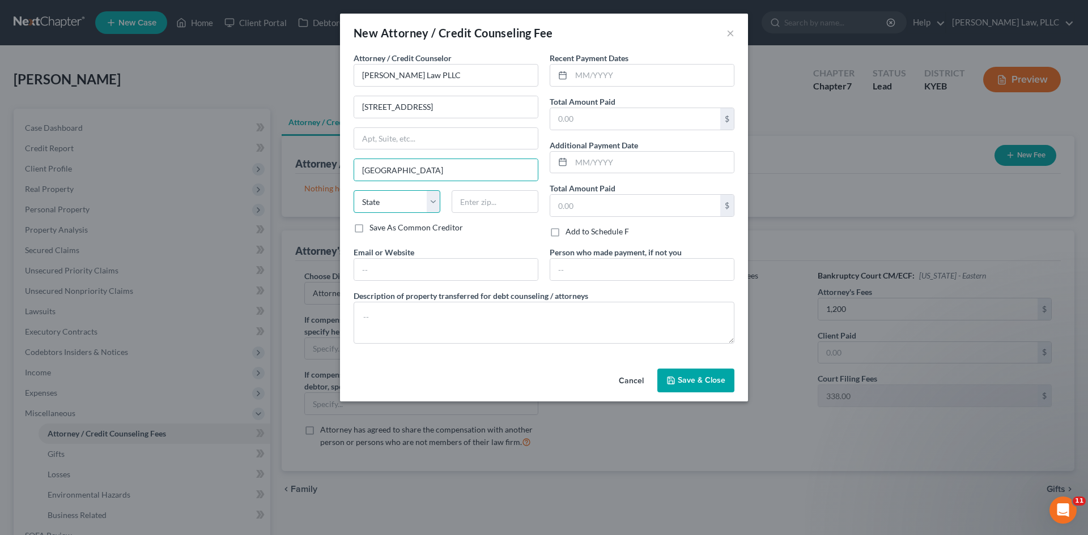
select select "18"
type input "41042"
type input "[EMAIL_ADDRESS][PERSON_NAME][DOMAIN_NAME]"
click at [369, 229] on label "Save As Common Creditor" at bounding box center [415, 227] width 93 height 11
click at [374, 229] on input "Save As Common Creditor" at bounding box center [377, 225] width 7 height 7
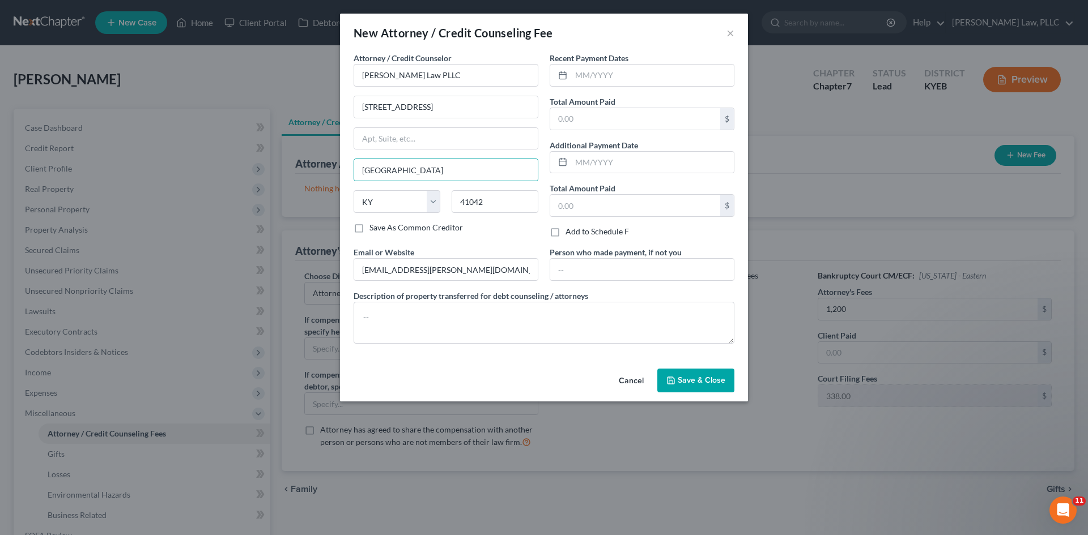
checkbox input "true"
drag, startPoint x: 480, startPoint y: 275, endPoint x: 227, endPoint y: 270, distance: 253.3
click at [227, 270] on div "New Attorney / Credit Counseling Fee × Attorney / Credit Counselor * [PERSON_NA…" at bounding box center [544, 267] width 1088 height 535
type input "[EMAIL_ADDRESS][DOMAIN_NAME]"
click at [635, 75] on input "text" at bounding box center [652, 76] width 163 height 22
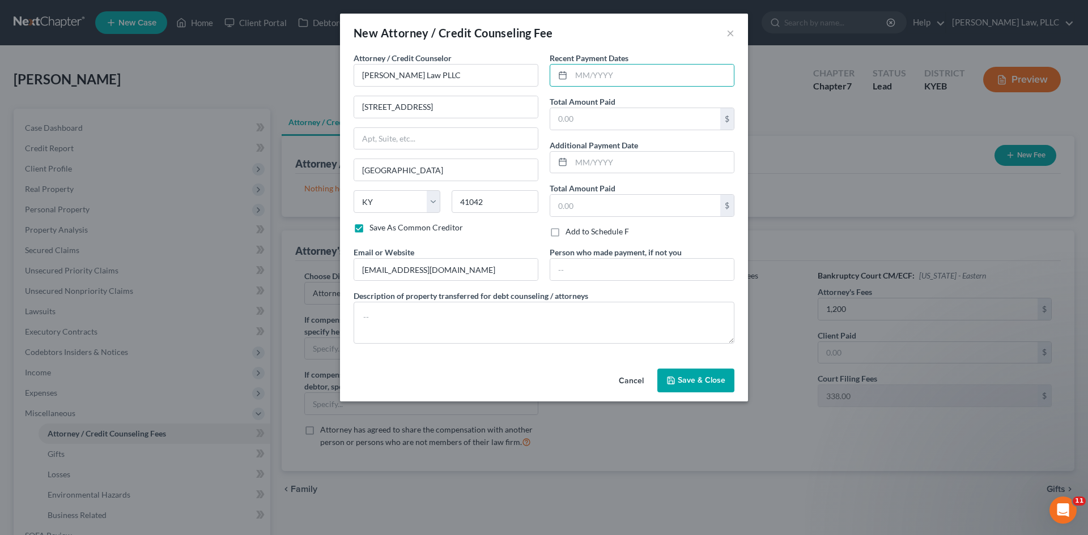
click at [623, 380] on button "Cancel" at bounding box center [631, 381] width 43 height 23
